Goal: Navigation & Orientation: Find specific page/section

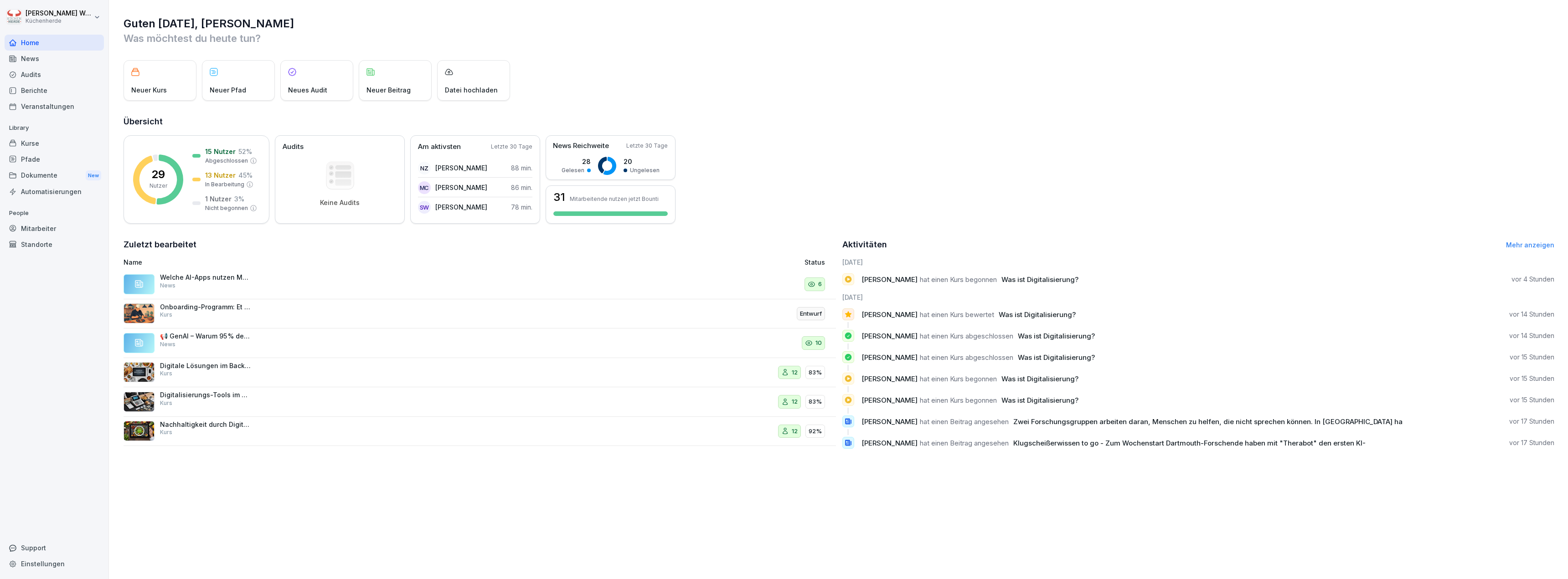
click at [49, 137] on div "Kurse" at bounding box center [54, 142] width 99 height 16
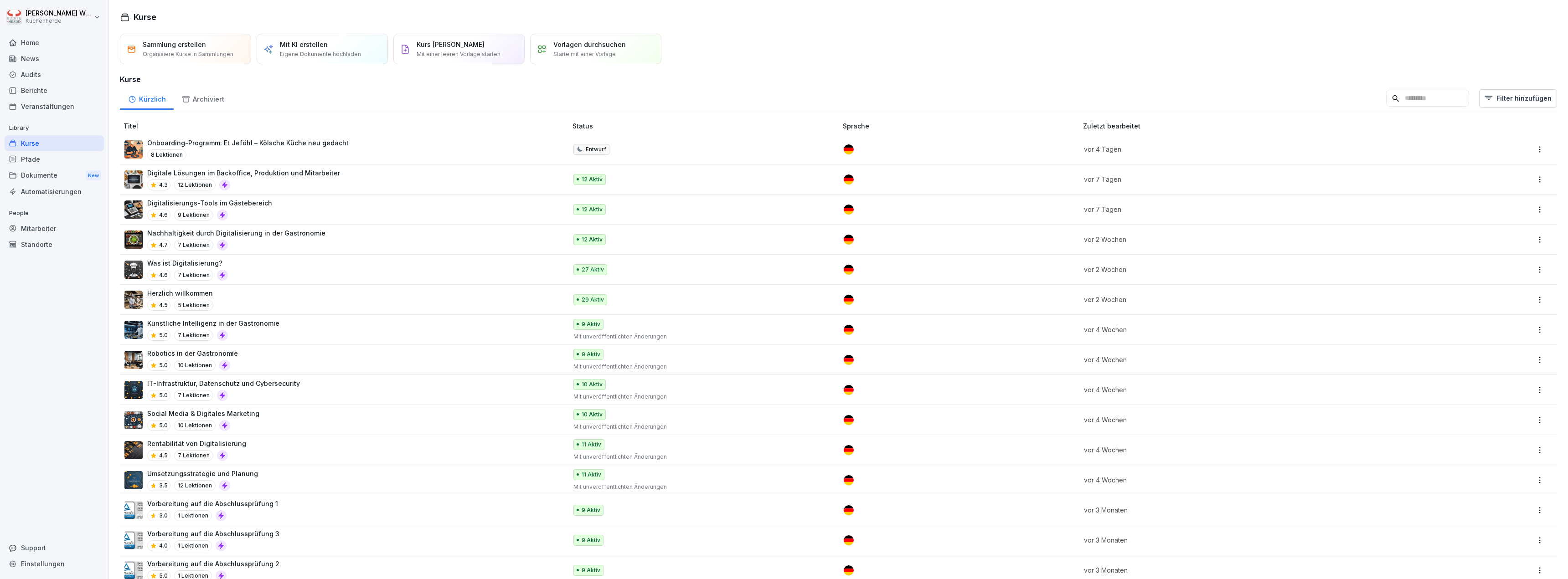
click at [254, 266] on div "Was ist Digitalisierung? 4.6 7 Lektionen" at bounding box center [341, 269] width 434 height 22
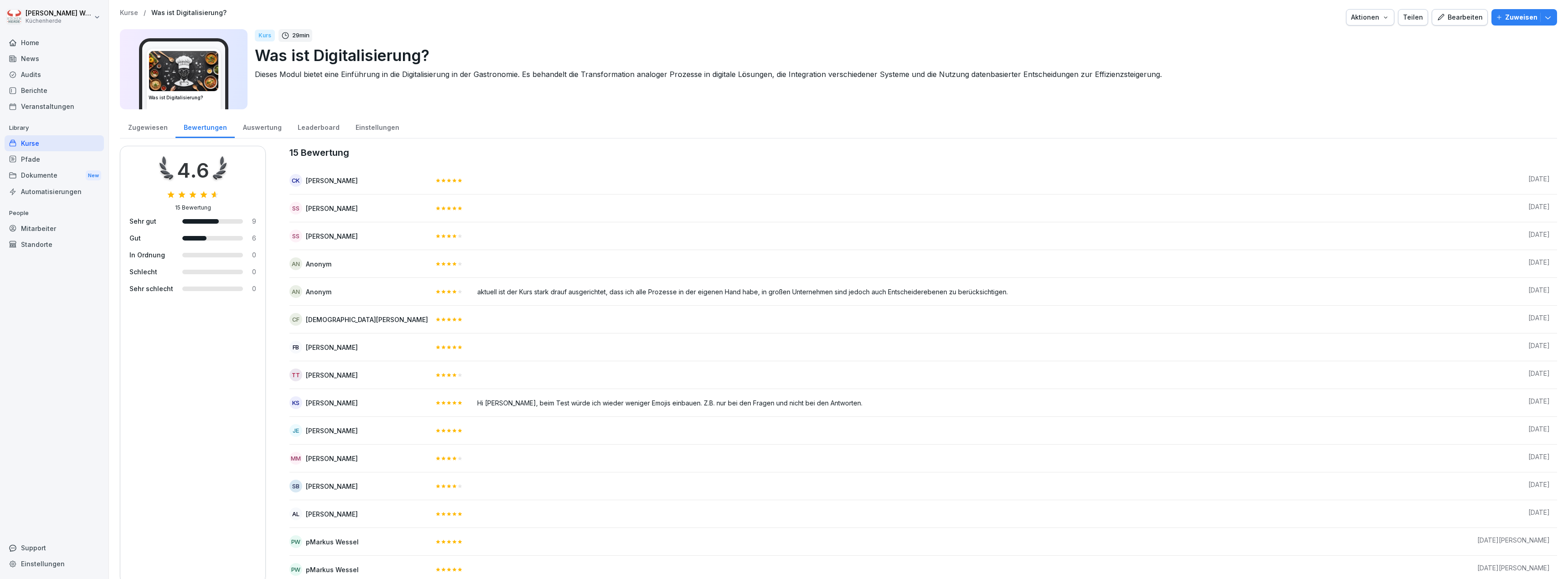
click at [152, 126] on div "Zugewiesen" at bounding box center [147, 126] width 56 height 23
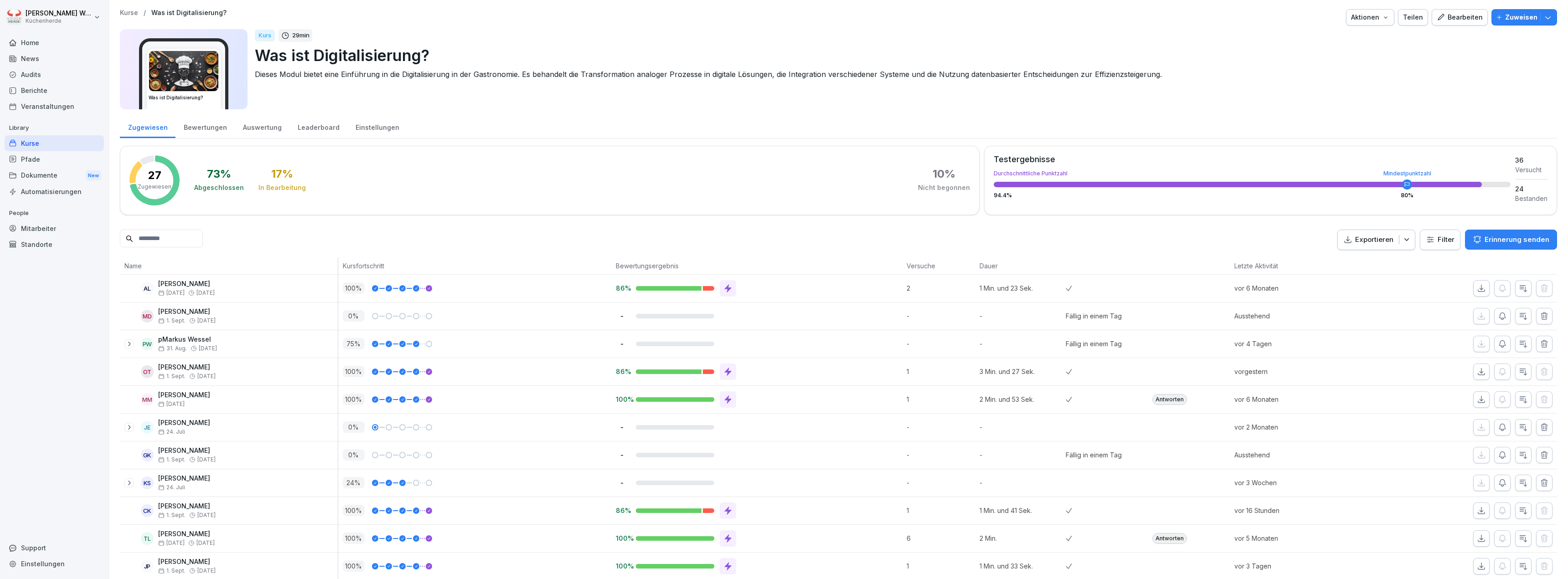
click at [64, 42] on div "Home" at bounding box center [54, 42] width 99 height 16
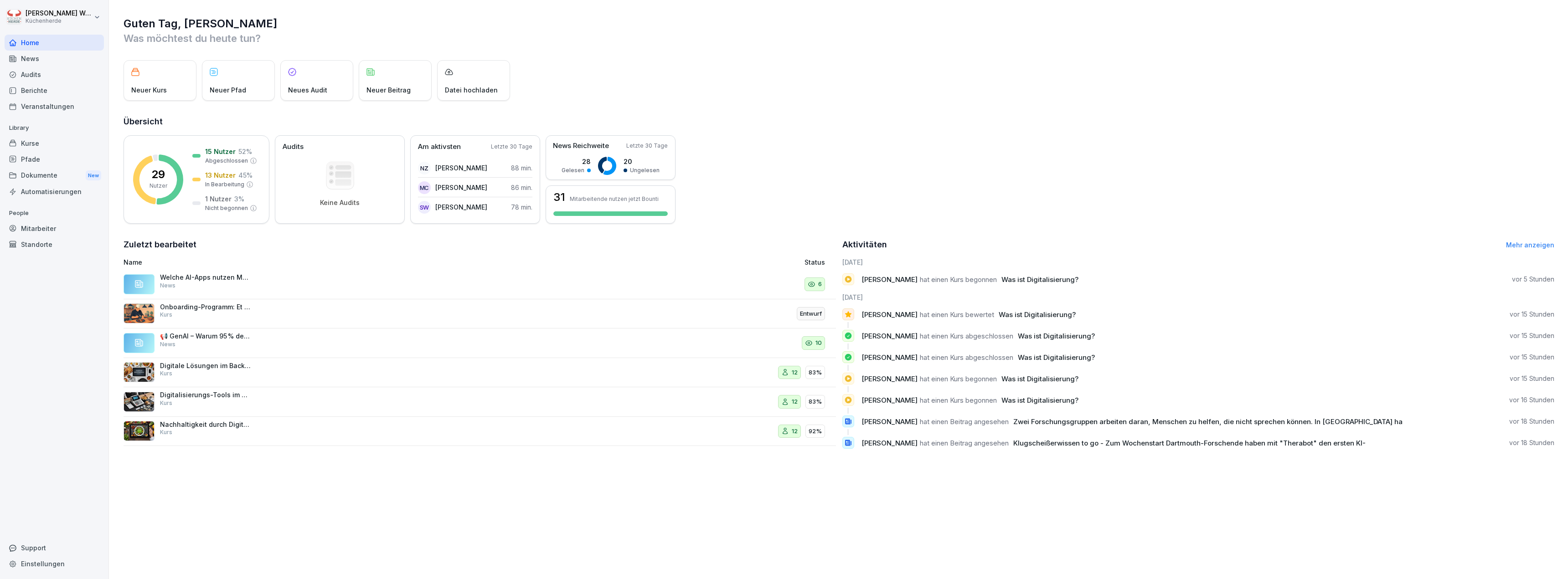
click at [49, 61] on div "News" at bounding box center [54, 58] width 99 height 16
